Goal: Task Accomplishment & Management: Manage account settings

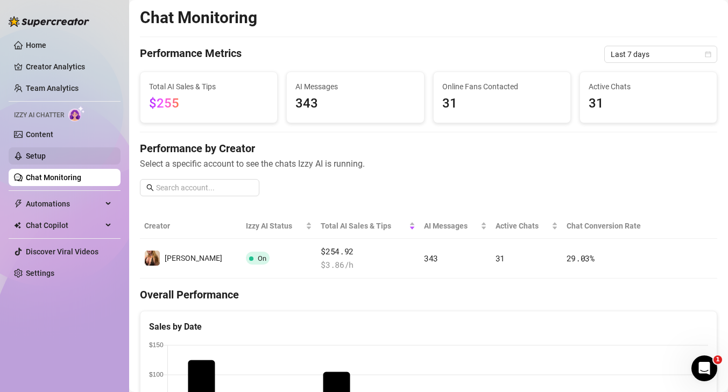
click at [46, 157] on link "Setup" at bounding box center [36, 156] width 20 height 9
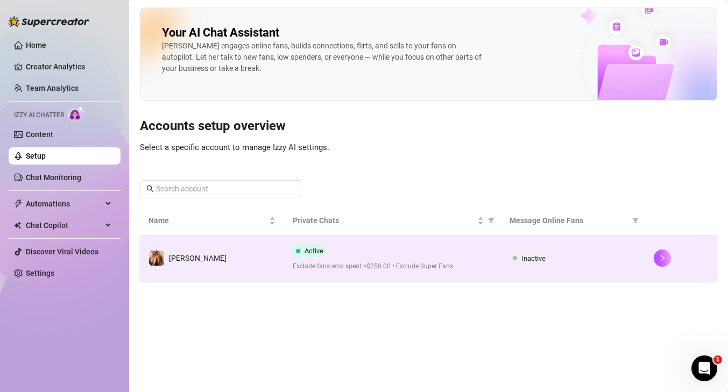
click at [669, 266] on div at bounding box center [680, 258] width 55 height 17
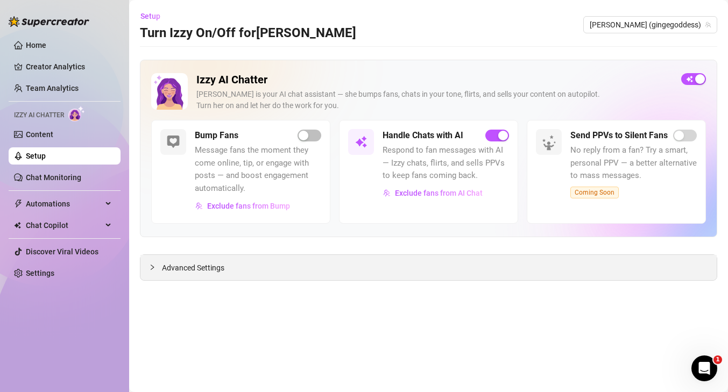
click at [346, 268] on div "Advanced Settings" at bounding box center [428, 267] width 576 height 25
click at [208, 258] on div "Advanced Settings" at bounding box center [428, 267] width 576 height 25
click at [205, 263] on span "Advanced Settings" at bounding box center [193, 268] width 62 height 12
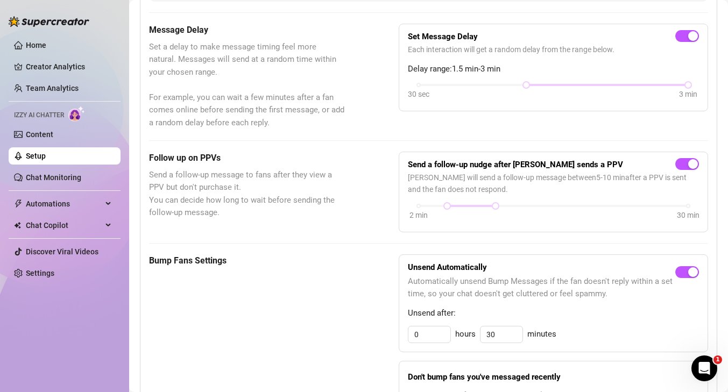
scroll to position [311, 0]
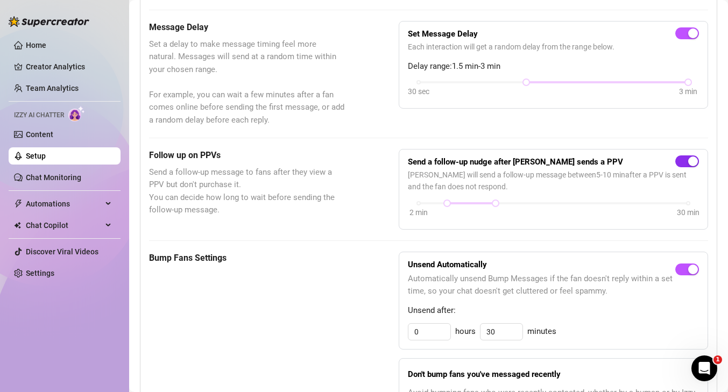
click at [687, 160] on button "button" at bounding box center [687, 161] width 24 height 12
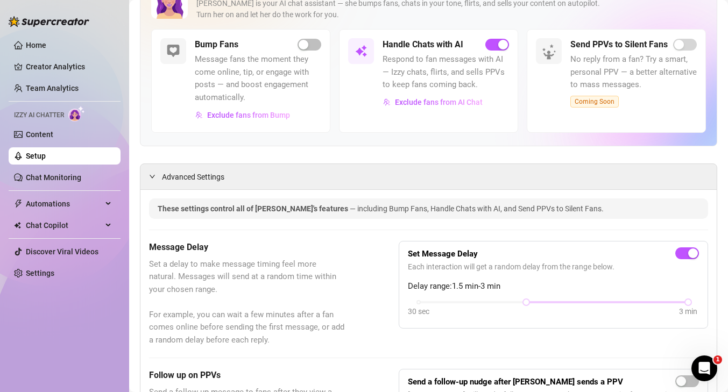
scroll to position [92, 0]
click at [414, 101] on span "Exclude fans from AI Chat" at bounding box center [439, 101] width 88 height 9
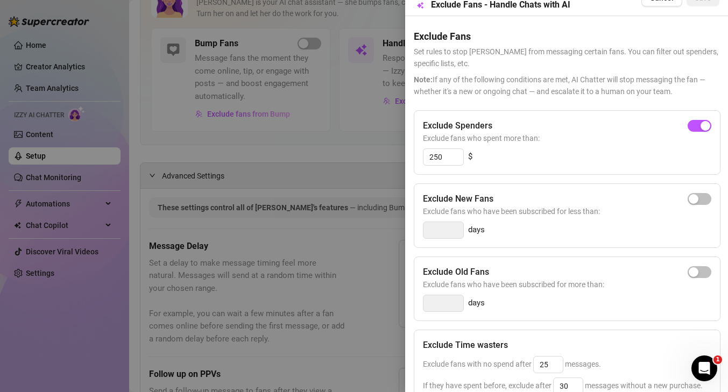
scroll to position [20, 0]
click at [432, 155] on input "250" at bounding box center [443, 156] width 40 height 16
type input "4"
click at [699, 132] on span "Exclude fans who spent more than:" at bounding box center [567, 137] width 288 height 12
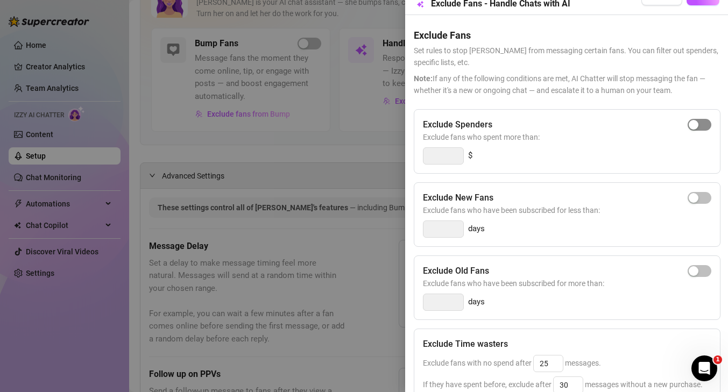
click at [699, 123] on span "button" at bounding box center [699, 125] width 24 height 12
type input "300"
click at [555, 174] on div "Exclude Spenders Exclude fans who spent more than: 300 $ Exclude New Fans Exclu…" at bounding box center [566, 319] width 305 height 420
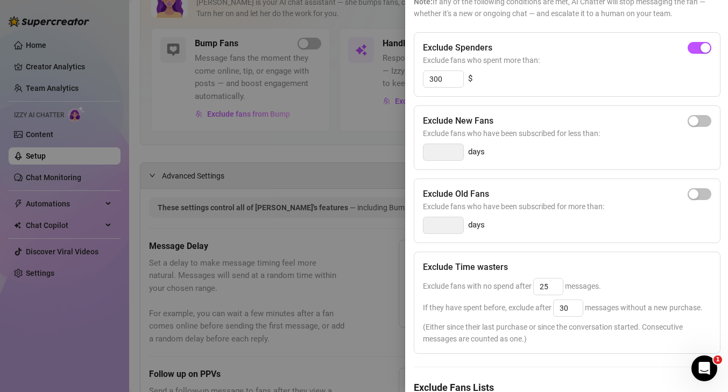
scroll to position [161, 0]
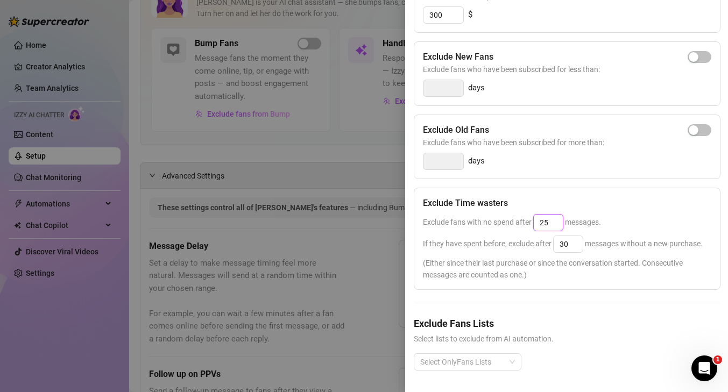
click at [559, 223] on input "25" at bounding box center [548, 223] width 29 height 16
drag, startPoint x: 572, startPoint y: 241, endPoint x: 545, endPoint y: 238, distance: 27.7
click at [545, 238] on div "If they have spent before, exclude after 30 messages without a new purchase." at bounding box center [567, 244] width 288 height 17
type input "50"
click at [620, 326] on h5 "Exclude Fans Lists" at bounding box center [566, 323] width 305 height 15
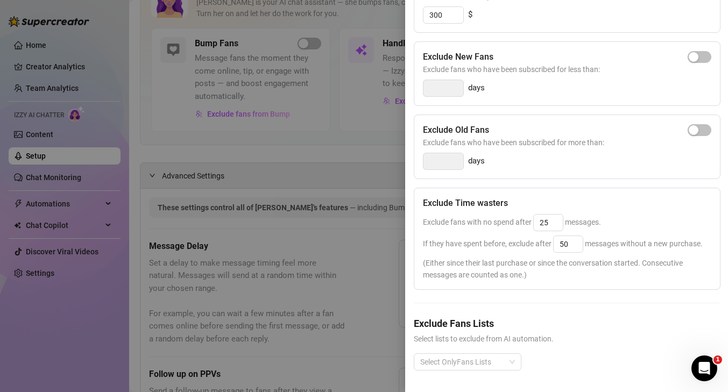
scroll to position [0, 0]
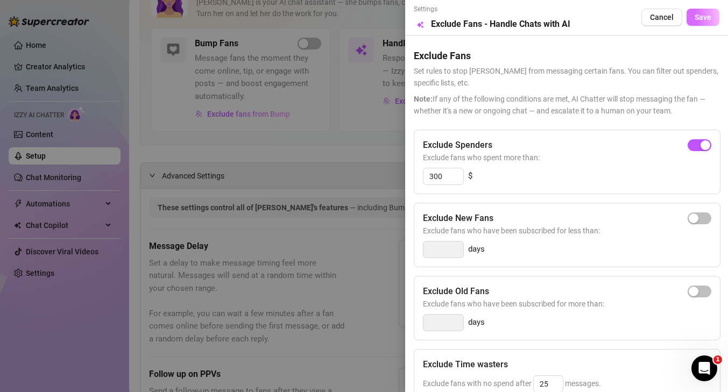
click at [693, 22] on button "Save" at bounding box center [702, 17] width 33 height 17
click at [54, 278] on div at bounding box center [364, 196] width 728 height 392
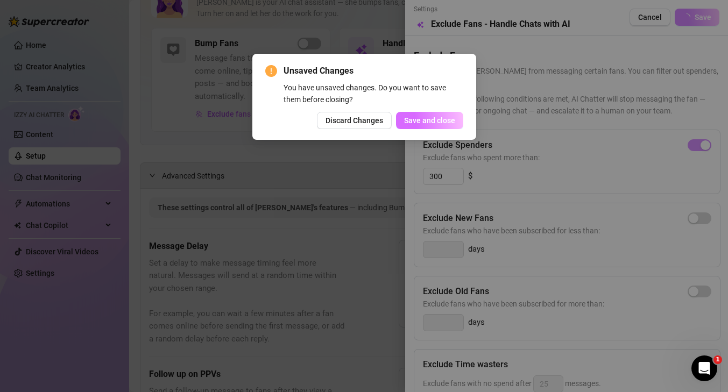
click at [424, 123] on span "Save and close" at bounding box center [429, 120] width 51 height 9
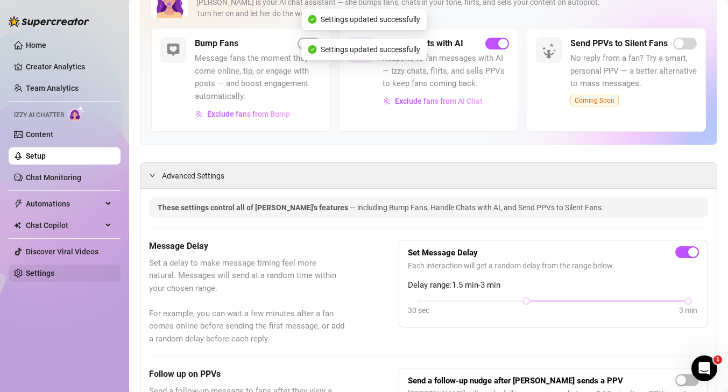
click at [54, 269] on link "Settings" at bounding box center [40, 273] width 29 height 9
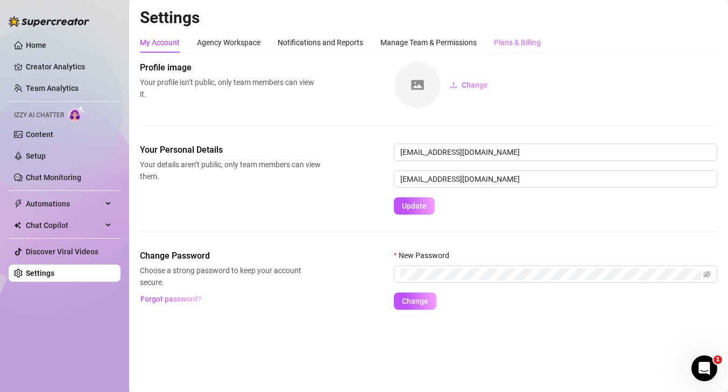
click at [523, 51] on div "Plans & Billing" at bounding box center [517, 42] width 47 height 20
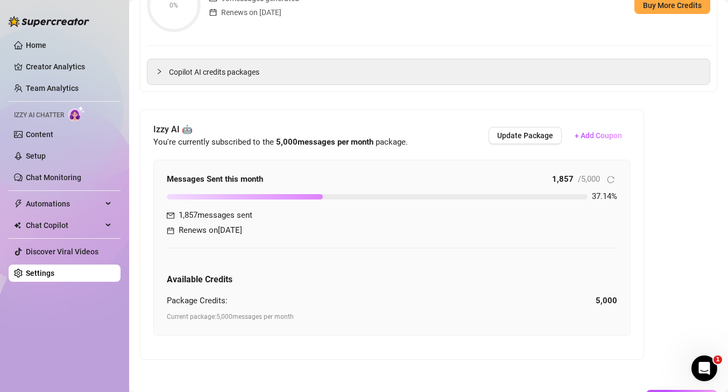
scroll to position [179, 0]
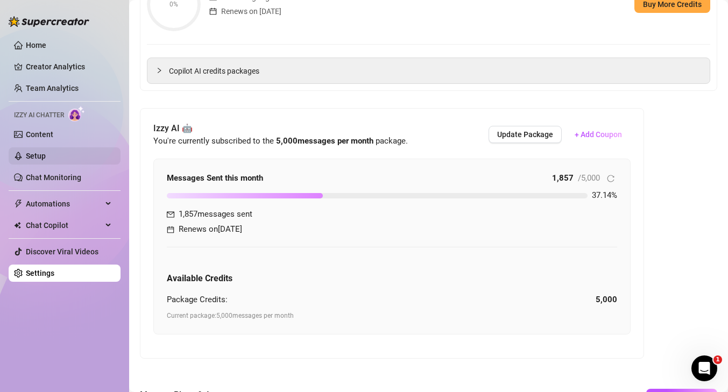
click at [46, 158] on link "Setup" at bounding box center [36, 156] width 20 height 9
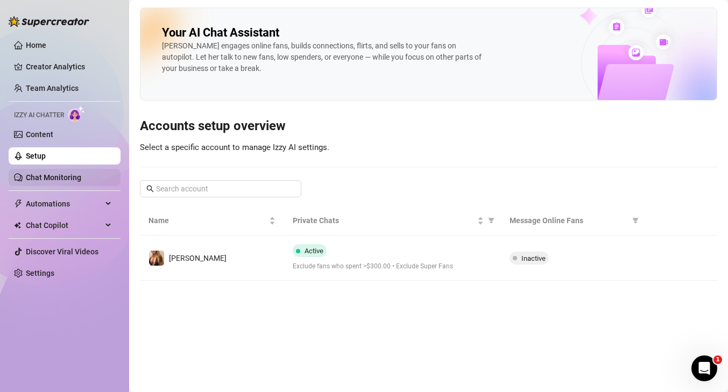
click at [73, 178] on link "Chat Monitoring" at bounding box center [53, 177] width 55 height 9
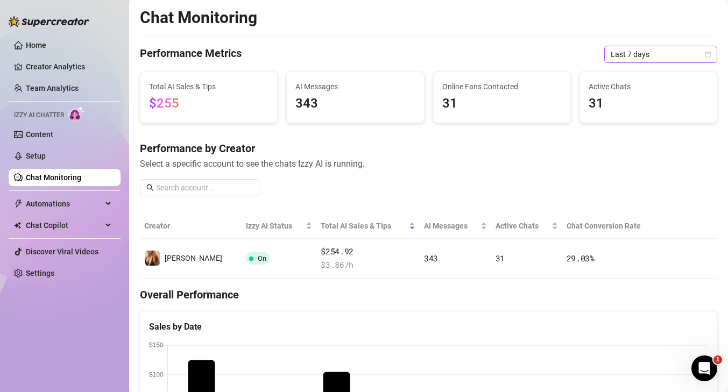
click at [648, 56] on span "Last 7 days" at bounding box center [660, 54] width 100 height 16
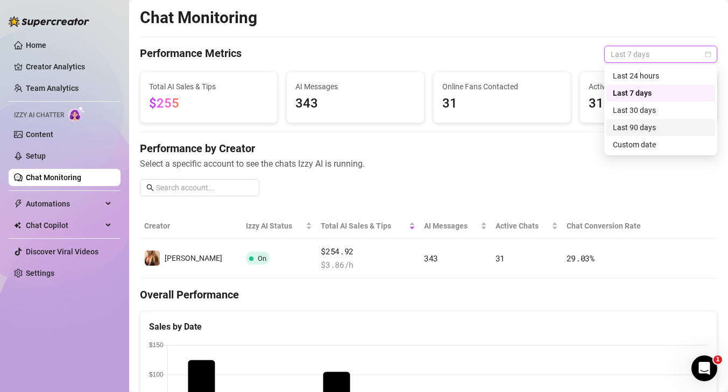
click at [638, 128] on div "Last 90 days" at bounding box center [661, 128] width 96 height 12
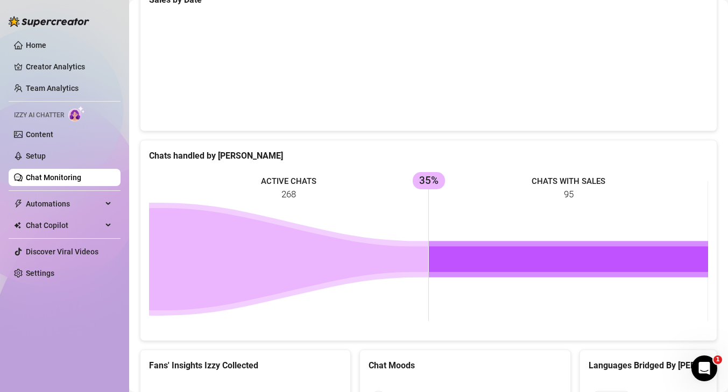
scroll to position [218, 0]
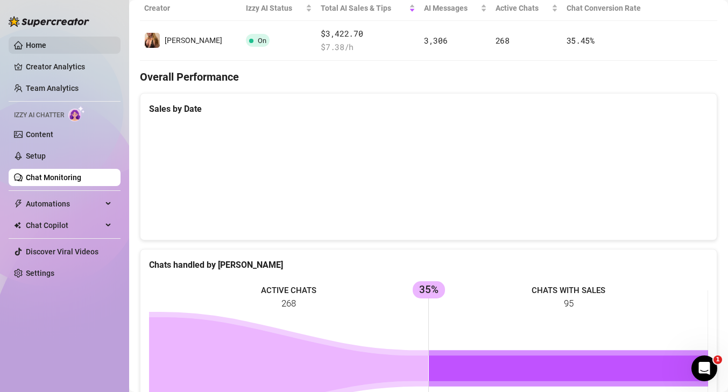
click at [46, 45] on link "Home" at bounding box center [36, 45] width 20 height 9
